Goal: Navigation & Orientation: Find specific page/section

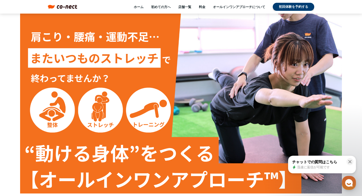
scroll to position [2, 0]
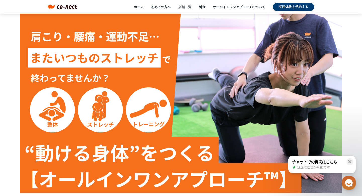
click at [180, 6] on link "店舗一覧" at bounding box center [184, 7] width 13 height 5
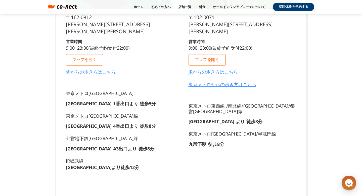
scroll to position [179, 0]
click at [259, 112] on div "東京メトロ[GEOGRAPHIC_DATA] /[GEOGRAPHIC_DATA]/[GEOGRAPHIC_DATA]/都営[GEOGRAPHIC_DATA]…" at bounding box center [242, 113] width 108 height 20
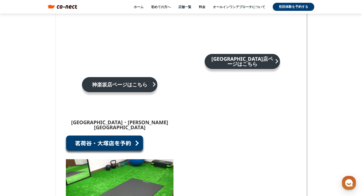
scroll to position [377, 0]
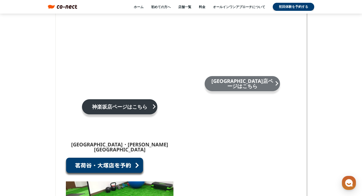
click at [252, 78] on p "[GEOGRAPHIC_DATA]店ページはこちら" at bounding box center [242, 83] width 65 height 10
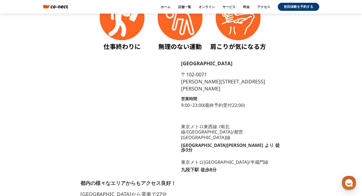
scroll to position [546, 0]
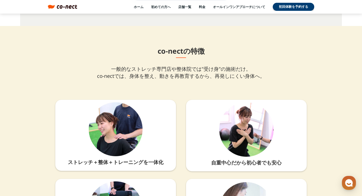
scroll to position [652, 0]
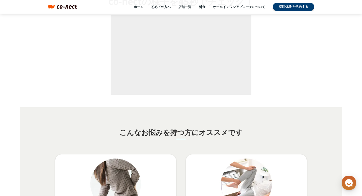
click at [184, 6] on link "店舗一覧" at bounding box center [184, 7] width 13 height 5
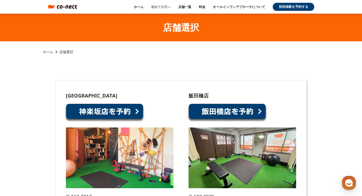
click at [159, 5] on link "初めての方へ" at bounding box center [161, 7] width 20 height 5
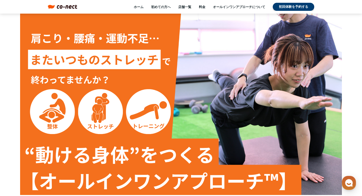
scroll to position [236, 0]
